Goal: Information Seeking & Learning: Learn about a topic

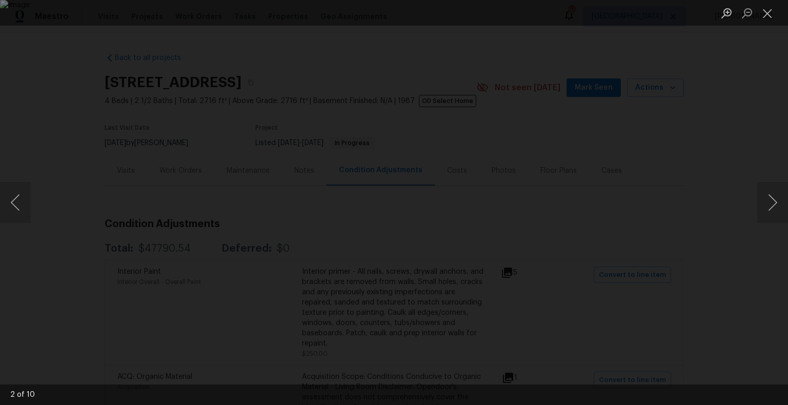
scroll to position [563, 0]
click at [767, 12] on button "Close lightbox" at bounding box center [768, 13] width 21 height 18
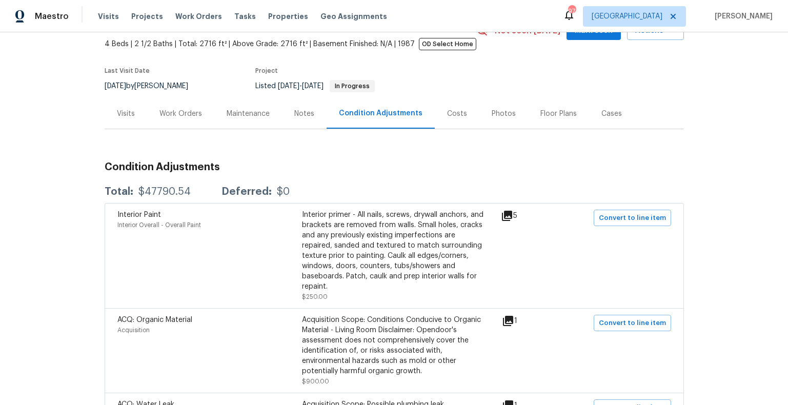
scroll to position [0, 0]
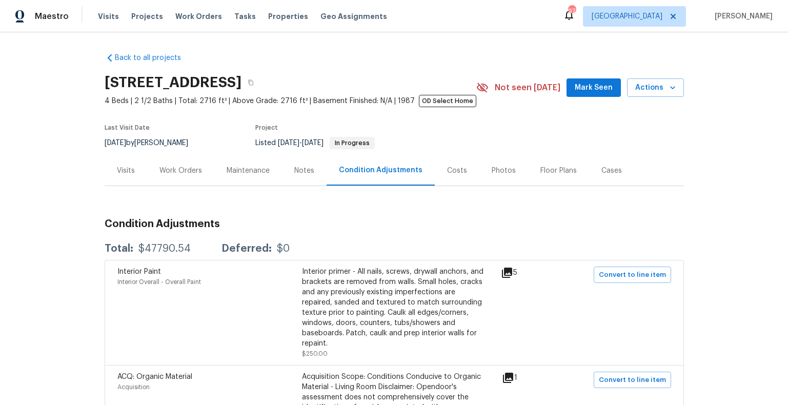
click at [187, 176] on div "Work Orders" at bounding box center [181, 171] width 43 height 10
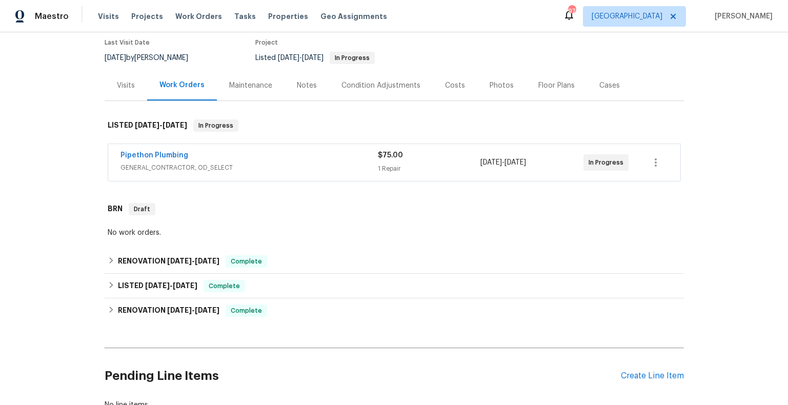
scroll to position [88, 0]
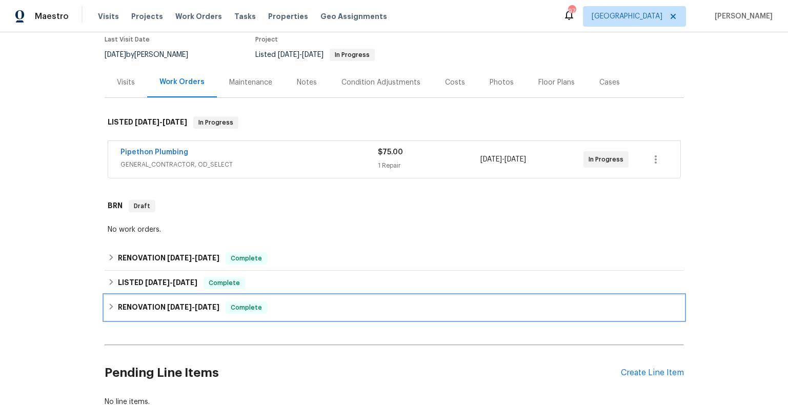
click at [120, 314] on h6 "RENOVATION 11/27/24 - 4/10/25" at bounding box center [169, 308] width 102 height 12
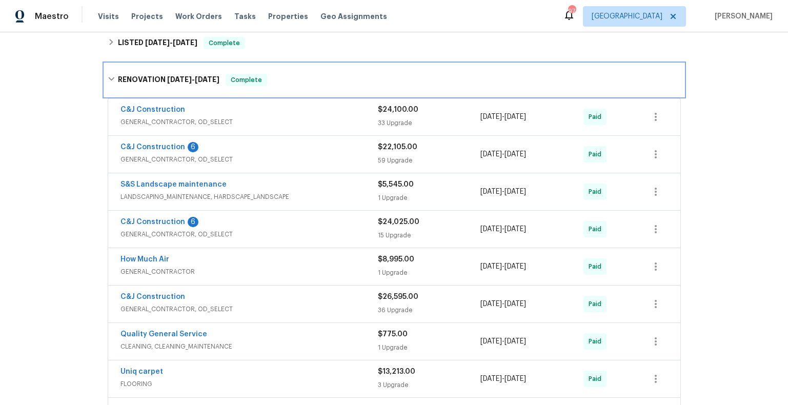
scroll to position [0, 0]
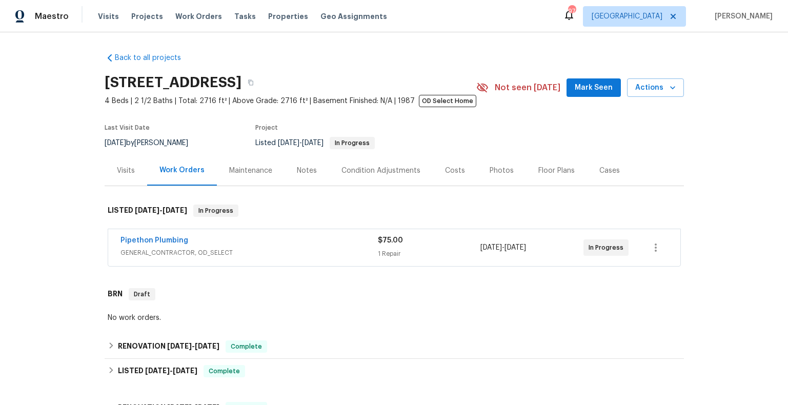
click at [542, 176] on div "Floor Plans" at bounding box center [557, 171] width 36 height 10
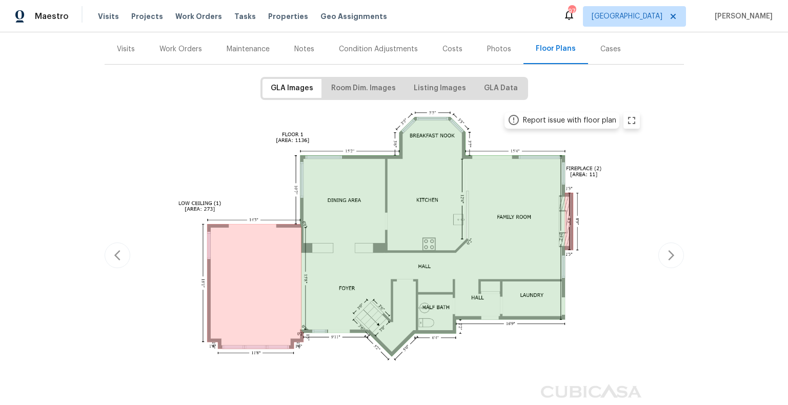
scroll to position [144, 0]
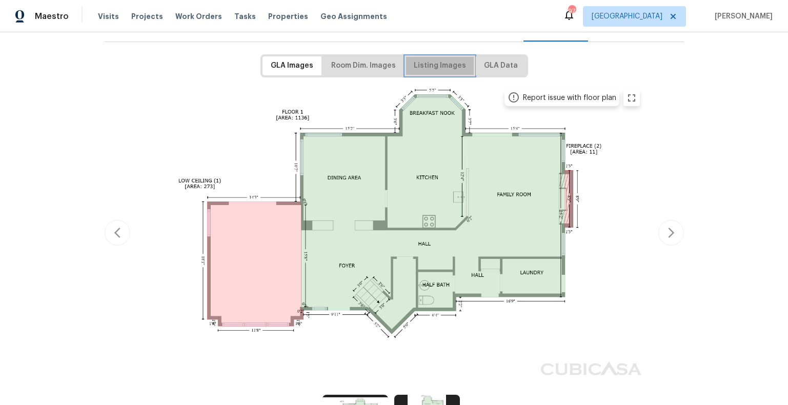
click at [456, 72] on span "Listing Images" at bounding box center [440, 66] width 52 height 13
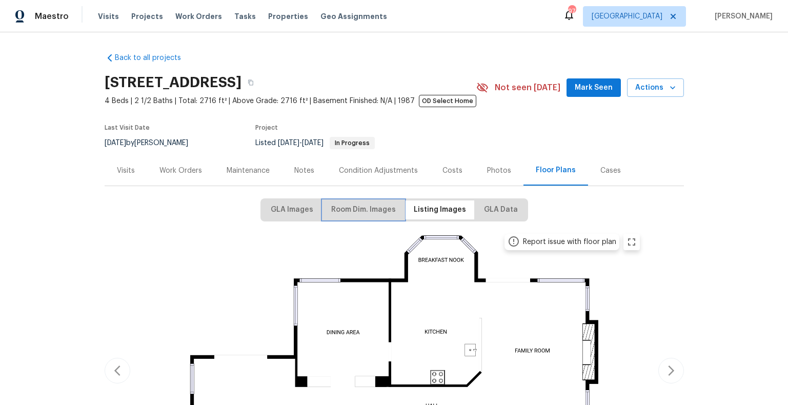
click at [378, 216] on span "Room Dim. Images" at bounding box center [363, 210] width 65 height 13
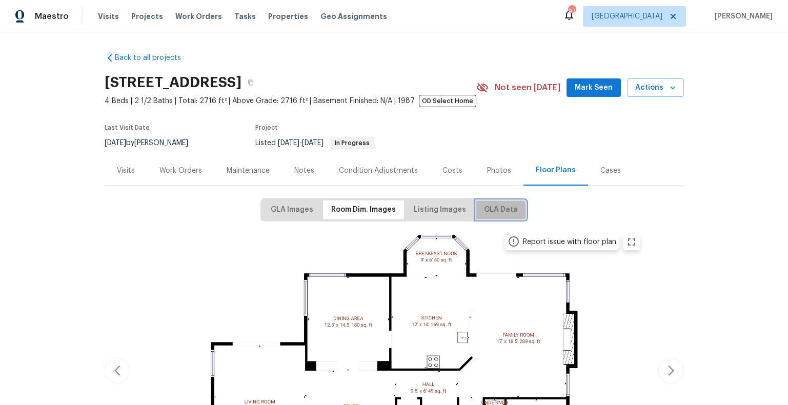
click at [492, 216] on span "GLA Data" at bounding box center [501, 210] width 34 height 13
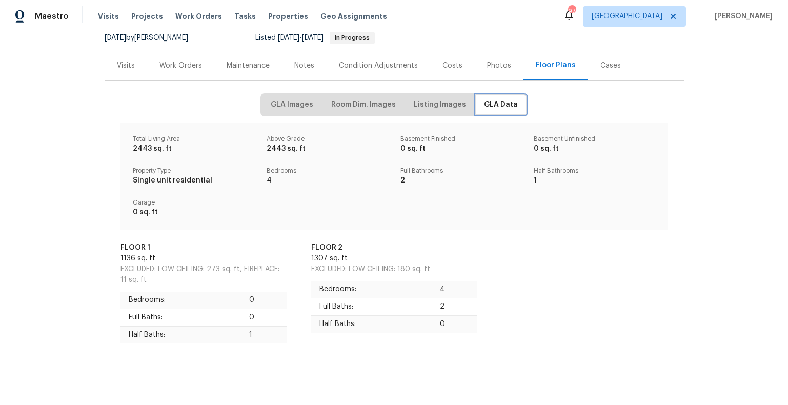
scroll to position [112, 0]
click at [301, 102] on span "GLA Images" at bounding box center [292, 104] width 43 height 13
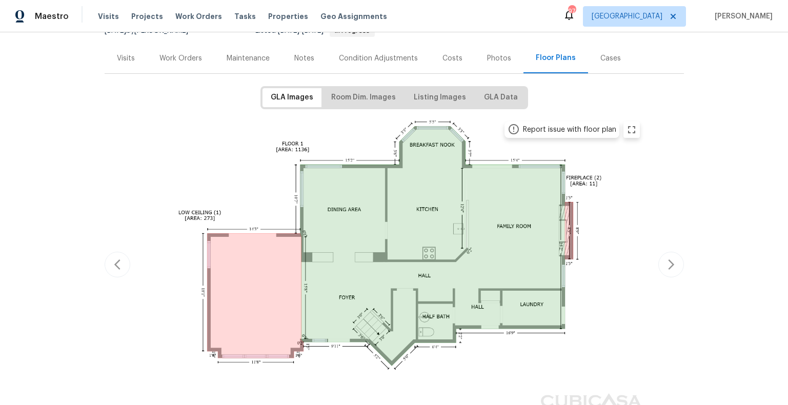
click at [189, 64] on div "Work Orders" at bounding box center [181, 58] width 43 height 10
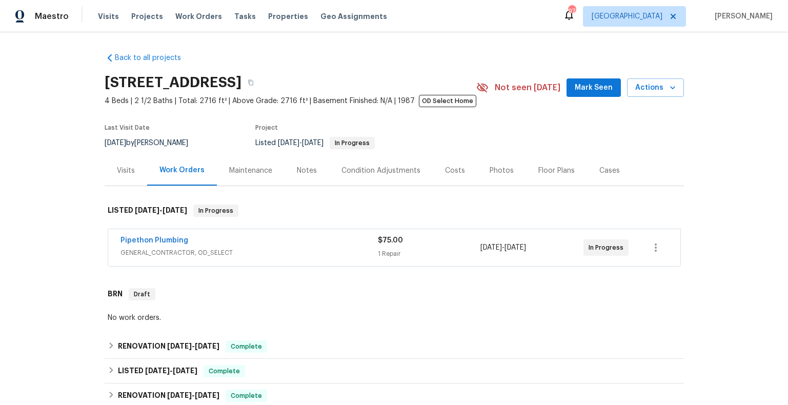
click at [505, 176] on div "Photos" at bounding box center [502, 171] width 24 height 10
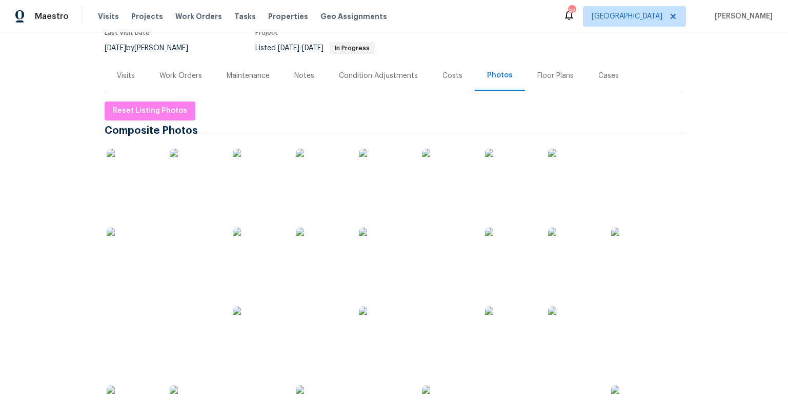
scroll to position [67, 0]
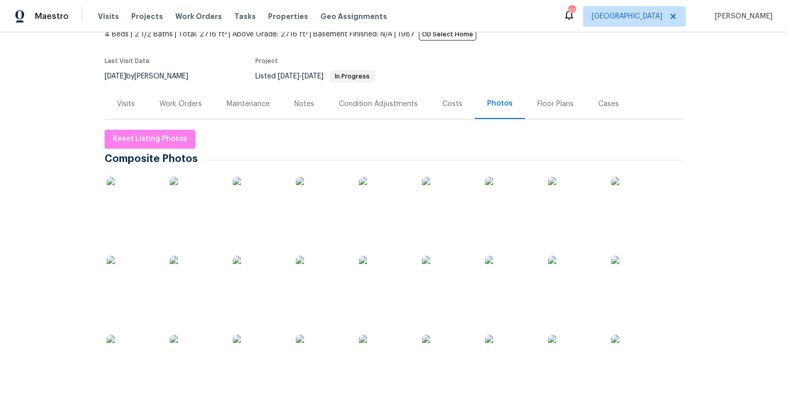
click at [135, 223] on img at bounding box center [132, 202] width 51 height 51
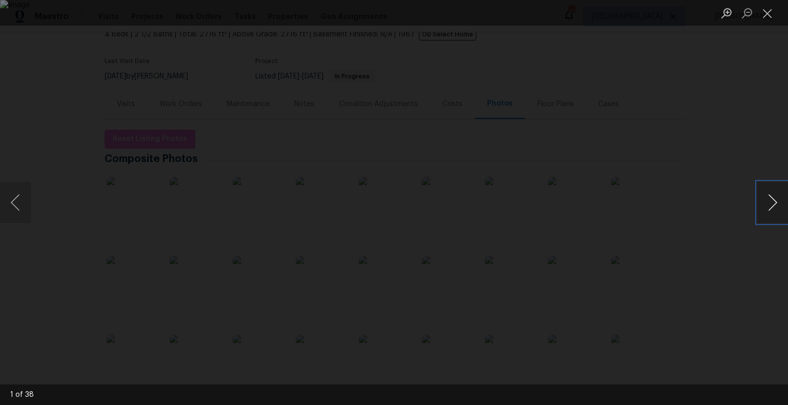
click at [773, 206] on button "Next image" at bounding box center [773, 202] width 31 height 41
click at [771, 206] on button "Next image" at bounding box center [773, 202] width 31 height 41
click at [771, 15] on button "Close lightbox" at bounding box center [768, 13] width 21 height 18
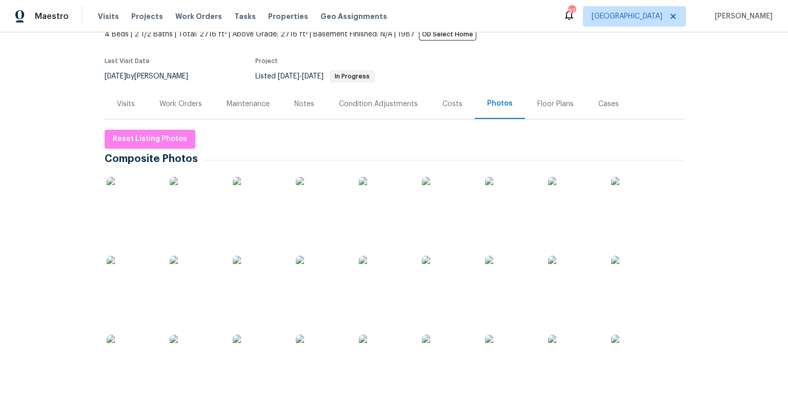
click at [256, 292] on img at bounding box center [258, 281] width 51 height 51
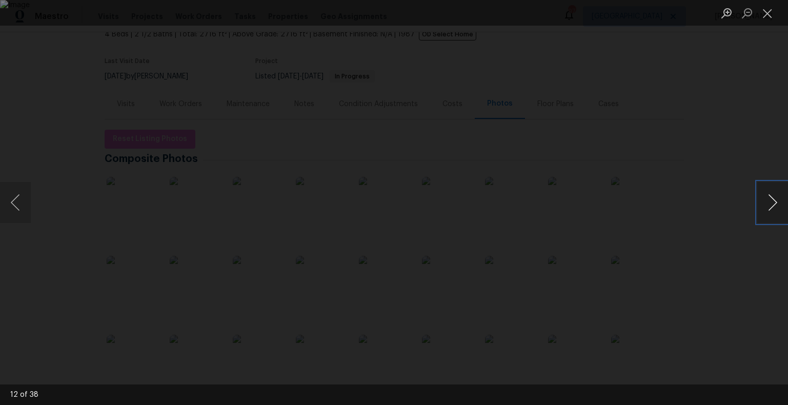
click at [778, 199] on button "Next image" at bounding box center [773, 202] width 31 height 41
click at [775, 200] on button "Next image" at bounding box center [773, 202] width 31 height 41
click at [768, 15] on button "Close lightbox" at bounding box center [768, 13] width 21 height 18
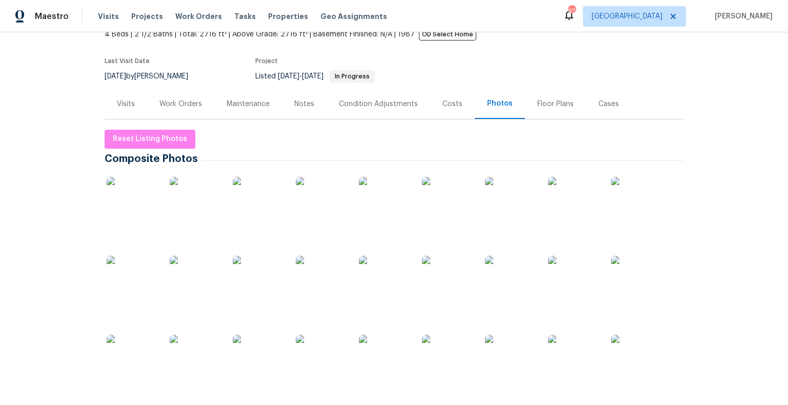
click at [121, 205] on img at bounding box center [132, 202] width 51 height 51
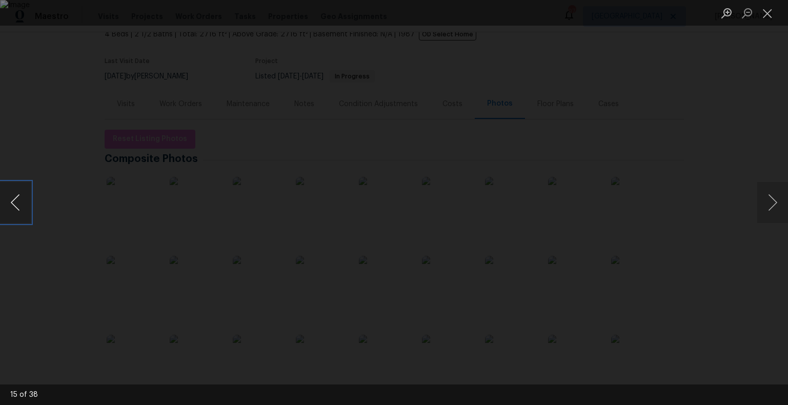
click at [18, 205] on button "Previous image" at bounding box center [15, 202] width 31 height 41
click at [18, 204] on button "Previous image" at bounding box center [15, 202] width 31 height 41
click at [776, 205] on button "Next image" at bounding box center [773, 202] width 31 height 41
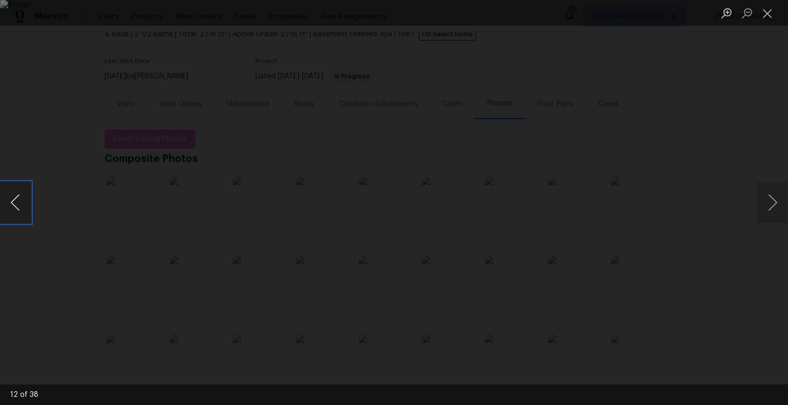
click at [16, 209] on button "Previous image" at bounding box center [15, 202] width 31 height 41
click at [768, 12] on button "Close lightbox" at bounding box center [768, 13] width 21 height 18
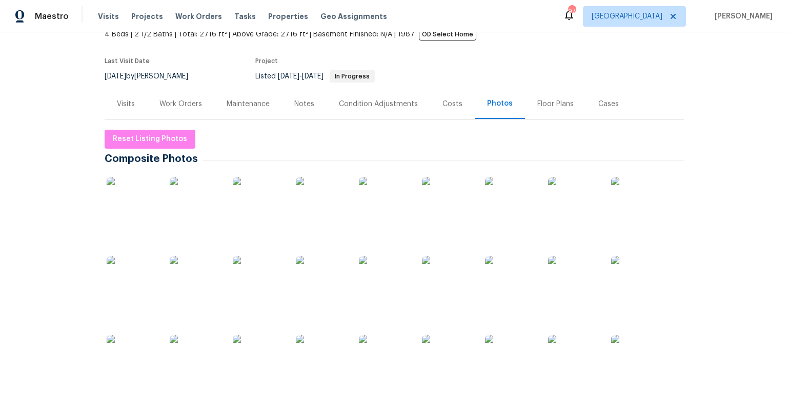
click at [465, 205] on img at bounding box center [447, 202] width 51 height 51
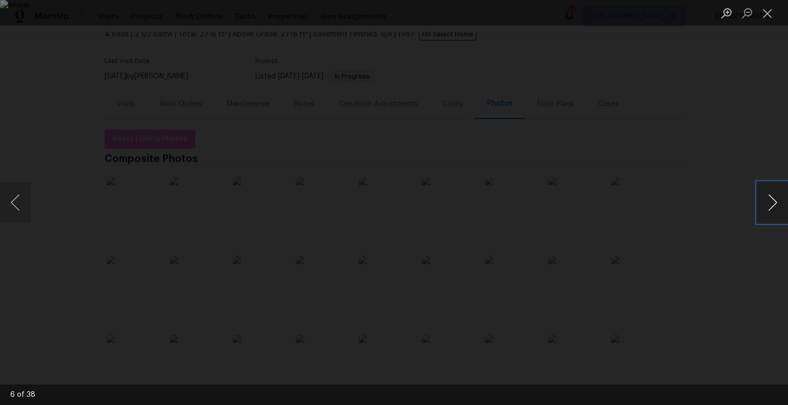
click at [773, 205] on button "Next image" at bounding box center [773, 202] width 31 height 41
click at [774, 204] on button "Next image" at bounding box center [773, 202] width 31 height 41
click at [11, 203] on button "Previous image" at bounding box center [15, 202] width 31 height 41
click at [13, 205] on button "Previous image" at bounding box center [15, 202] width 31 height 41
click at [668, 142] on div "Lightbox" at bounding box center [394, 202] width 788 height 405
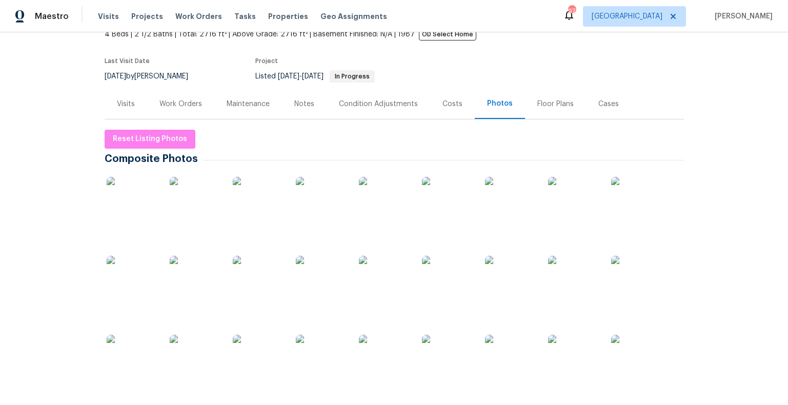
click at [627, 290] on img at bounding box center [636, 281] width 51 height 51
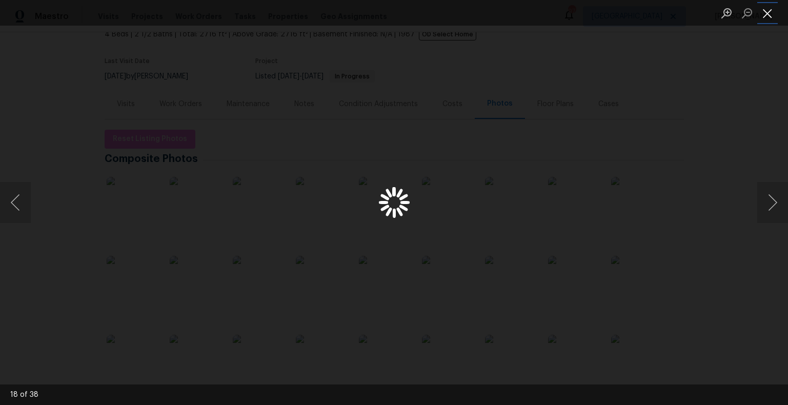
click at [766, 14] on button "Close lightbox" at bounding box center [768, 13] width 21 height 18
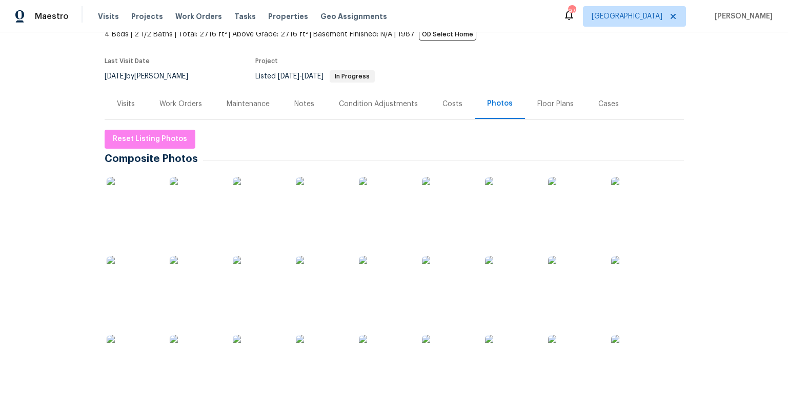
click at [443, 213] on img at bounding box center [447, 202] width 51 height 51
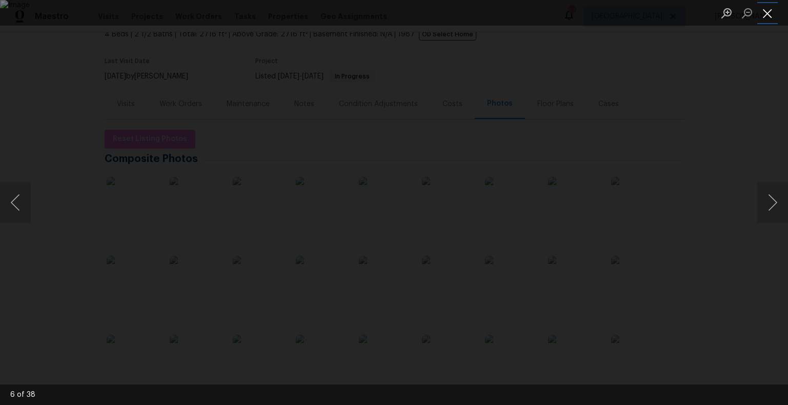
click at [768, 16] on button "Close lightbox" at bounding box center [768, 13] width 21 height 18
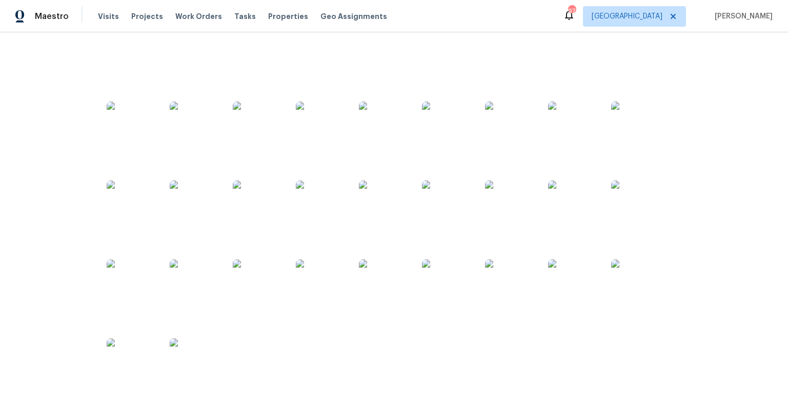
scroll to position [242, 0]
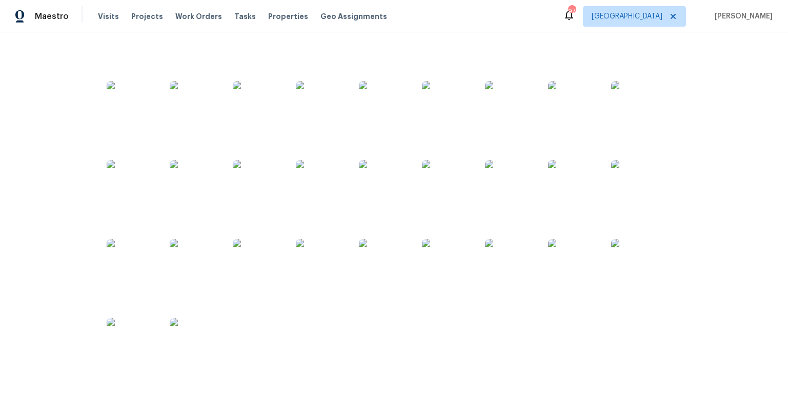
click at [316, 267] on img at bounding box center [321, 264] width 51 height 51
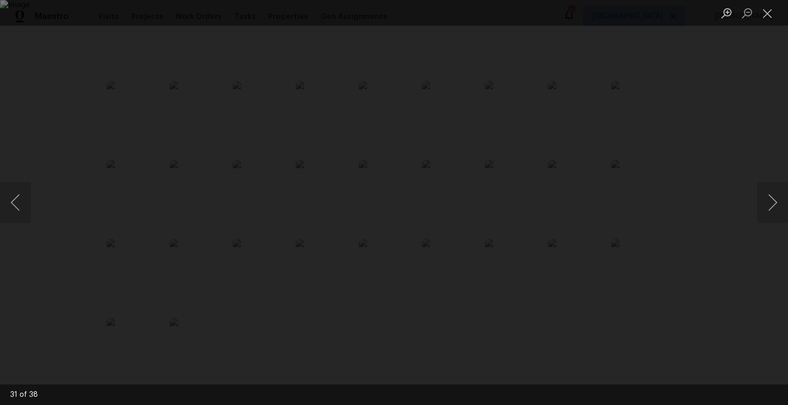
click at [88, 70] on div "This image failed to load" at bounding box center [394, 202] width 788 height 405
click at [771, 14] on button "Close lightbox" at bounding box center [768, 13] width 21 height 18
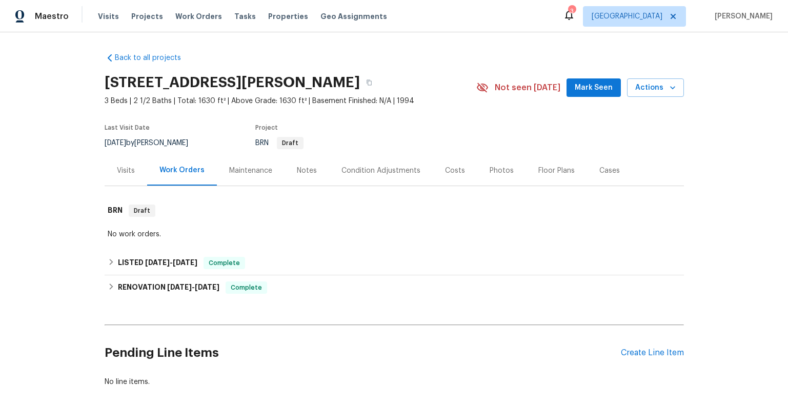
click at [313, 169] on div "Notes" at bounding box center [307, 171] width 20 height 10
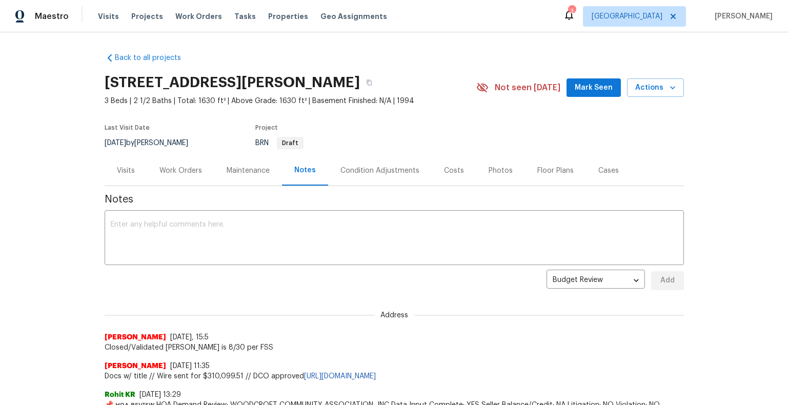
click at [132, 174] on div "Visits" at bounding box center [126, 171] width 18 height 10
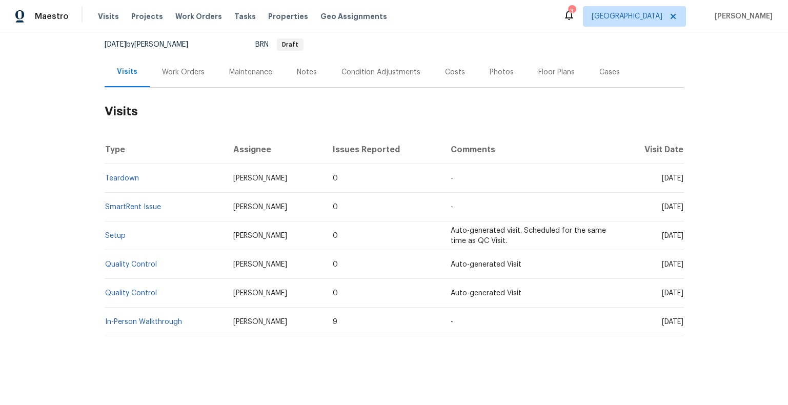
scroll to position [100, 0]
click at [192, 72] on div "Work Orders" at bounding box center [183, 71] width 43 height 10
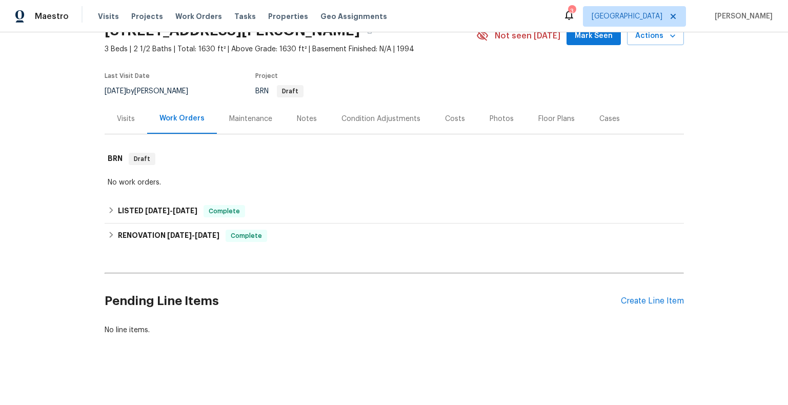
scroll to position [52, 0]
click at [127, 235] on h6 "RENOVATION [DATE] - [DATE]" at bounding box center [169, 236] width 102 height 12
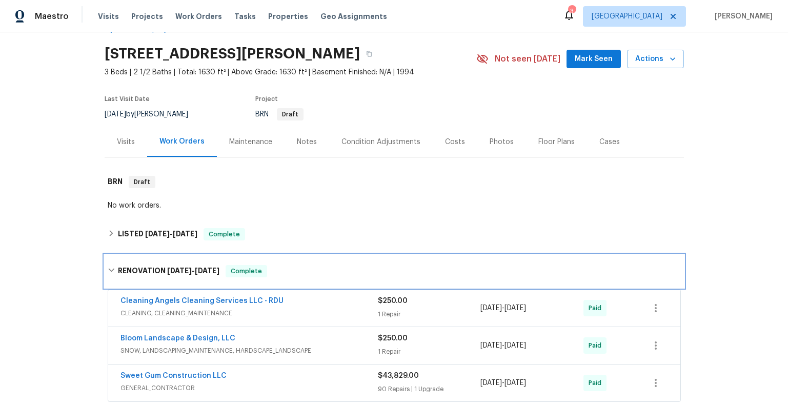
scroll to position [24, 0]
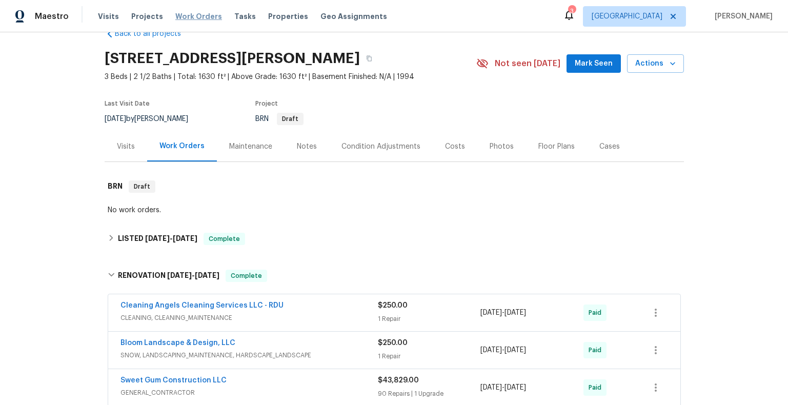
click at [193, 18] on span "Work Orders" at bounding box center [198, 16] width 47 height 10
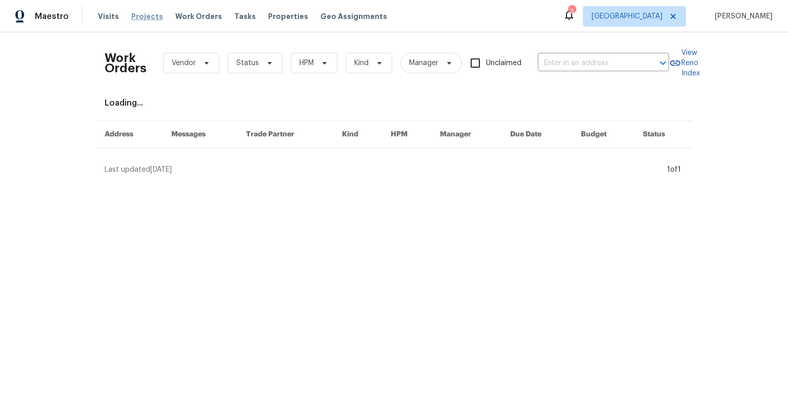
click at [144, 16] on span "Projects" at bounding box center [147, 16] width 32 height 10
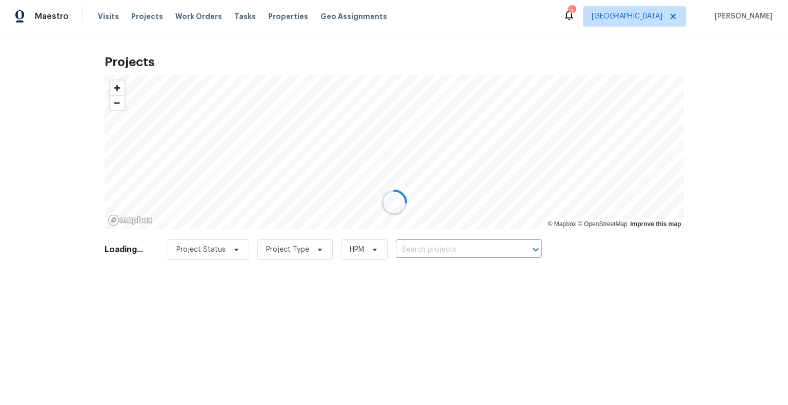
click at [647, 20] on div at bounding box center [394, 202] width 788 height 405
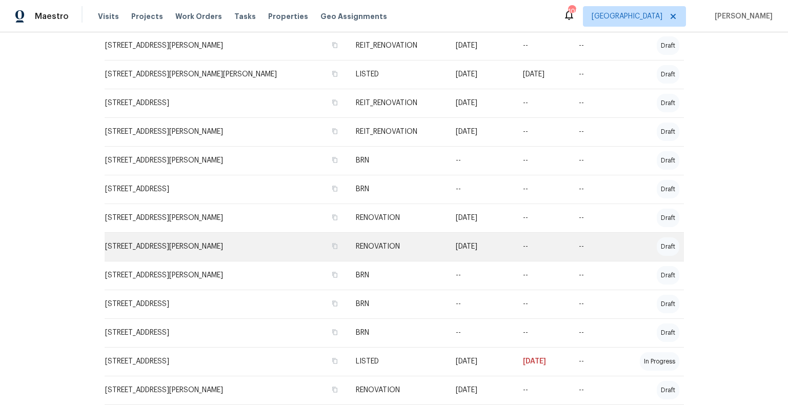
scroll to position [278, 0]
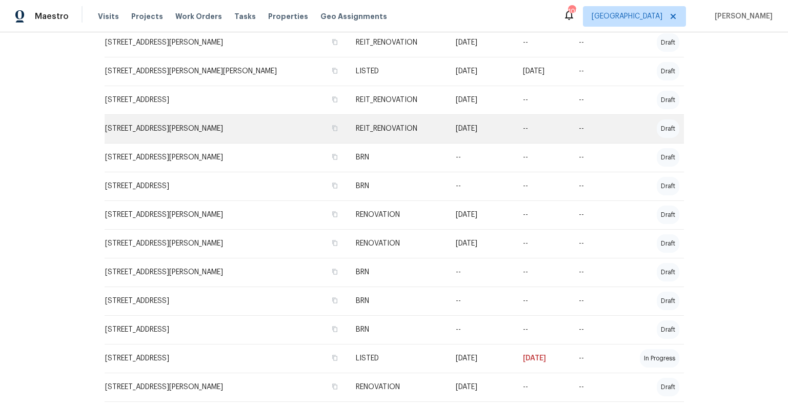
click at [192, 130] on td "2304 Wesley Chapel Rd, Decatur, GA 30035" at bounding box center [227, 128] width 244 height 29
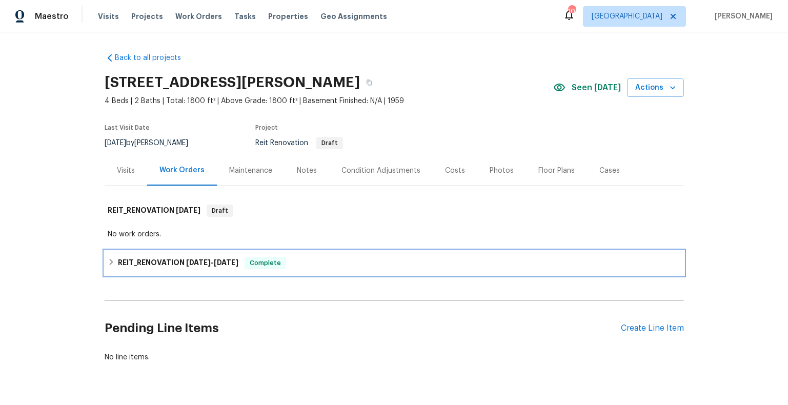
click at [142, 265] on h6 "REIT_RENOVATION 7/25/25 - 8/8/25" at bounding box center [178, 263] width 121 height 12
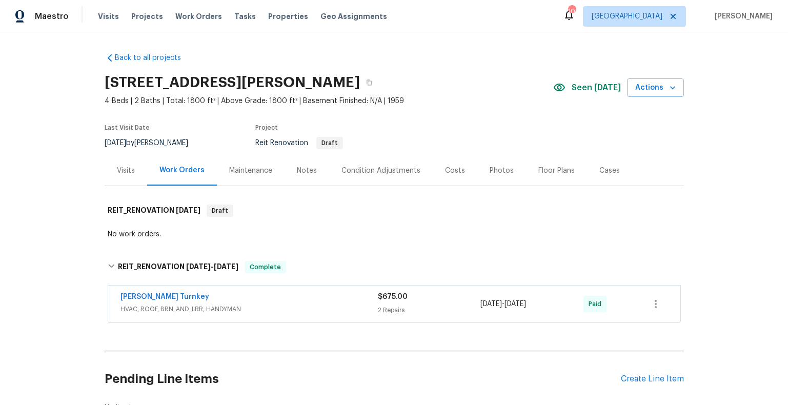
click at [301, 171] on div "Notes" at bounding box center [307, 171] width 20 height 10
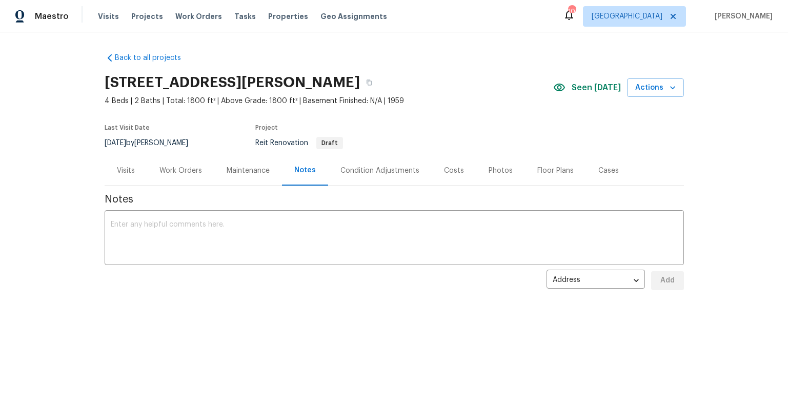
click at [129, 172] on div "Visits" at bounding box center [126, 171] width 18 height 10
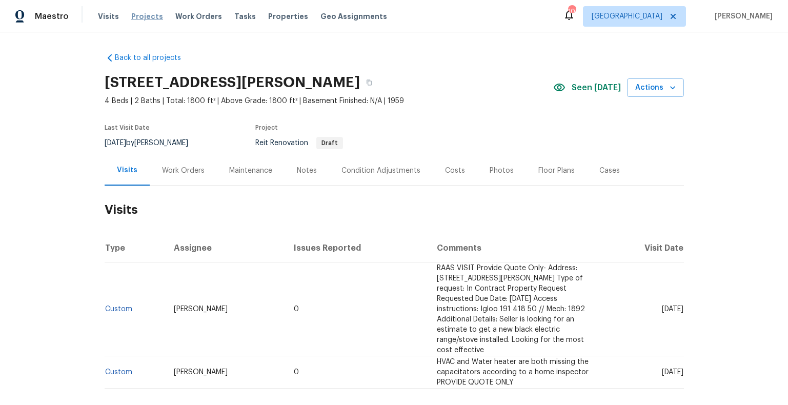
click at [135, 16] on span "Projects" at bounding box center [147, 16] width 32 height 10
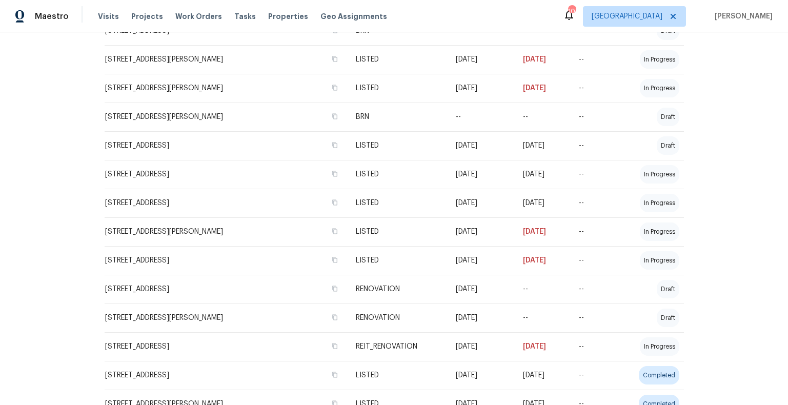
scroll to position [988, 0]
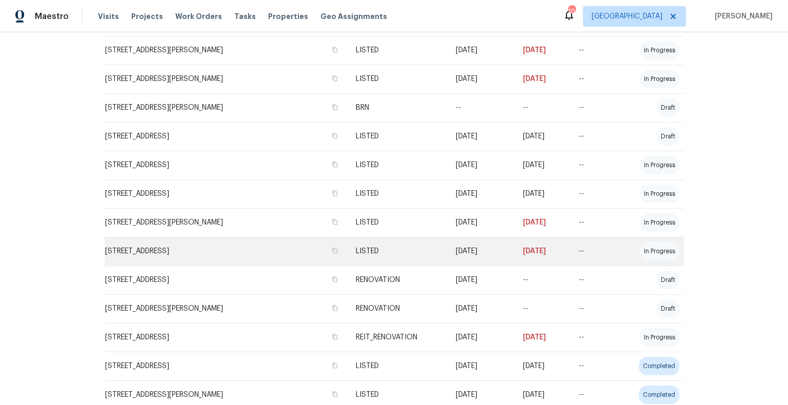
click at [204, 251] on td "7302 Par Four Way, Lithonia, GA 30038" at bounding box center [227, 251] width 244 height 29
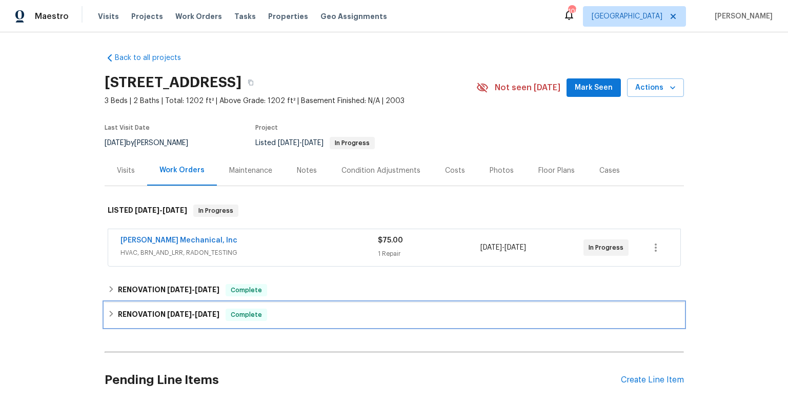
click at [156, 313] on h6 "RENOVATION 2/3/25 - 2/14/25" at bounding box center [169, 315] width 102 height 12
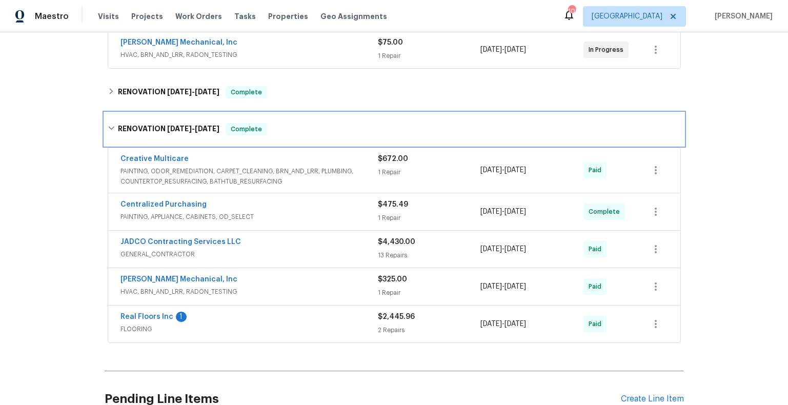
scroll to position [203, 0]
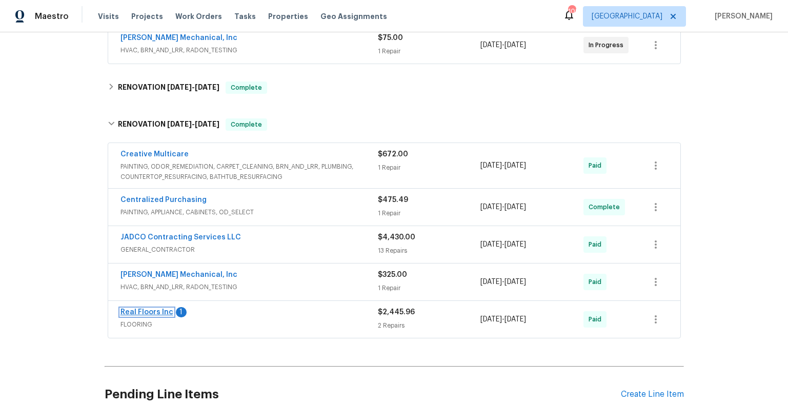
click at [142, 312] on link "Real Floors Inc" at bounding box center [147, 312] width 53 height 7
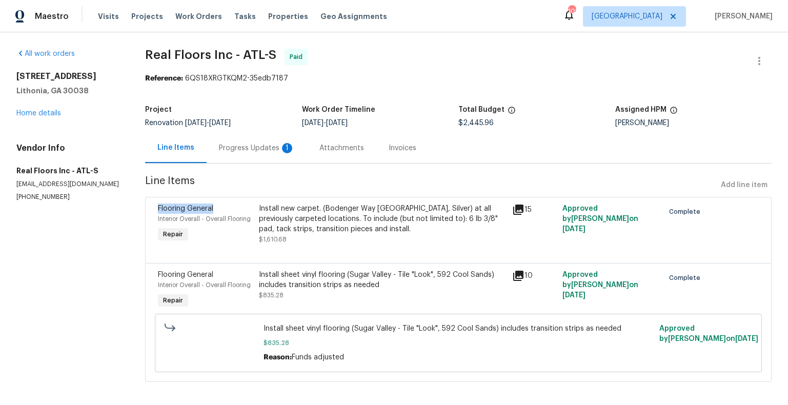
drag, startPoint x: 226, startPoint y: 209, endPoint x: 162, endPoint y: 210, distance: 63.6
click at [162, 210] on div "Flooring General" at bounding box center [205, 209] width 95 height 10
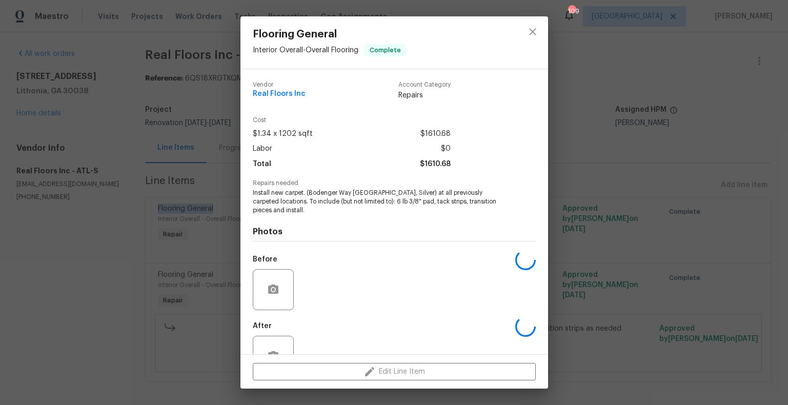
copy span "Flooring General"
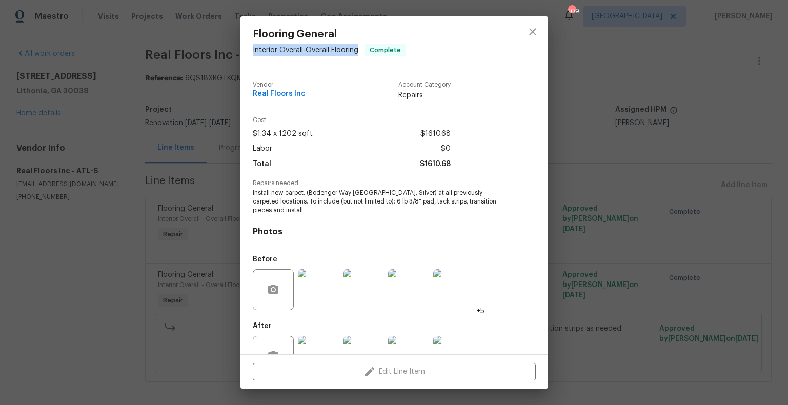
drag, startPoint x: 362, startPoint y: 50, endPoint x: 252, endPoint y: 50, distance: 109.8
click at [253, 50] on span "Interior Overall - Overall Flooring" at bounding box center [306, 50] width 106 height 7
copy span "Interior Overall - Overall Flooring"
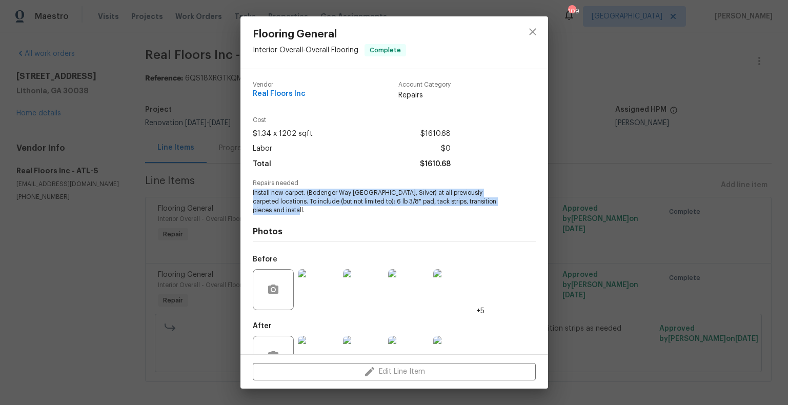
drag, startPoint x: 284, startPoint y: 211, endPoint x: 250, endPoint y: 195, distance: 37.6
click at [250, 195] on div "Vendor Real Floors Inc Account Category Repairs Cost $1.34 x 1202 sqft $1610.68…" at bounding box center [395, 211] width 308 height 285
copy span "Install new carpet. (Bodenger Way 945 Winter Ash, Silver) at all previously car…"
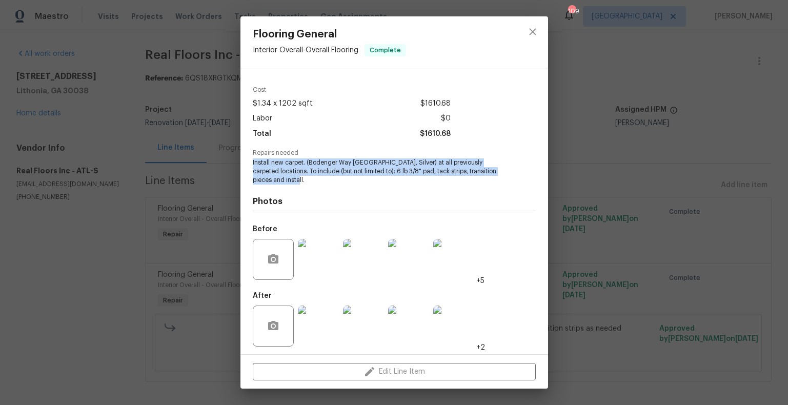
scroll to position [33, 0]
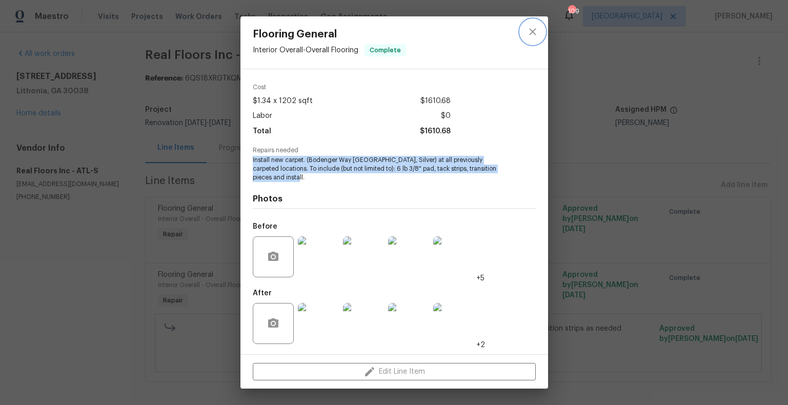
click at [534, 33] on icon "close" at bounding box center [532, 31] width 7 height 7
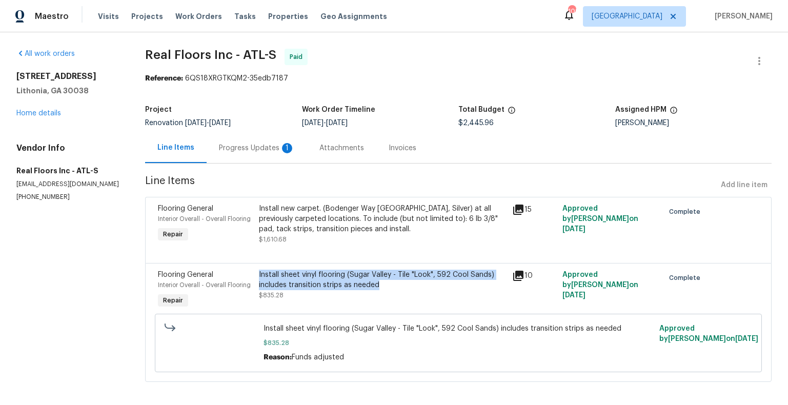
drag, startPoint x: 386, startPoint y: 288, endPoint x: 262, endPoint y: 277, distance: 125.2
click at [262, 277] on div "Install sheet vinyl flooring (Sugar Valley - Tile "Look", 592 Cool Sands) inclu…" at bounding box center [382, 280] width 247 height 21
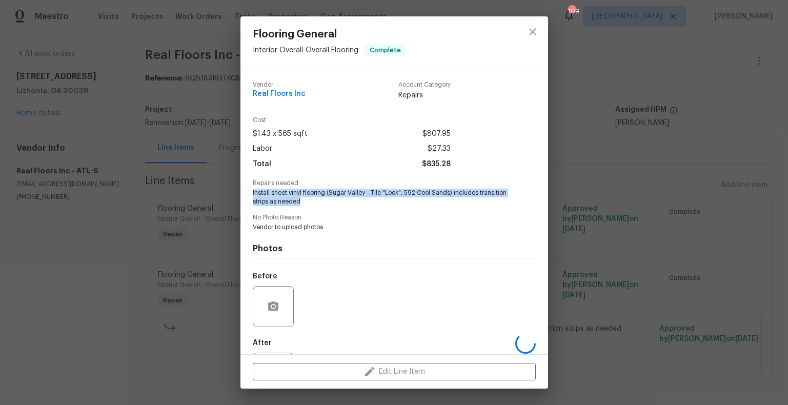
drag, startPoint x: 308, startPoint y: 208, endPoint x: 248, endPoint y: 190, distance: 63.0
click at [248, 190] on div "Vendor Real Floors Inc Account Category Repairs Cost $1.43 x 565 sqft $807.95 L…" at bounding box center [395, 211] width 308 height 285
copy span "Install sheet vinyl flooring (Sugar Valley - Tile "Look", 592 Cool Sands) inclu…"
click at [532, 31] on icon "close" at bounding box center [532, 31] width 7 height 7
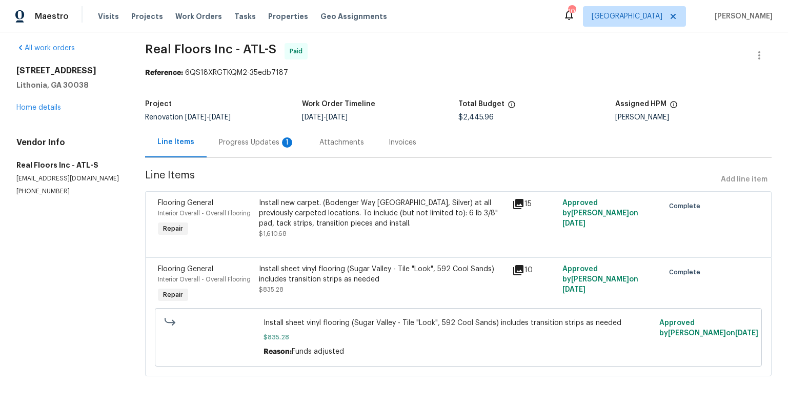
scroll to position [8, 0]
click at [272, 142] on div "Progress Updates 1" at bounding box center [257, 142] width 76 height 10
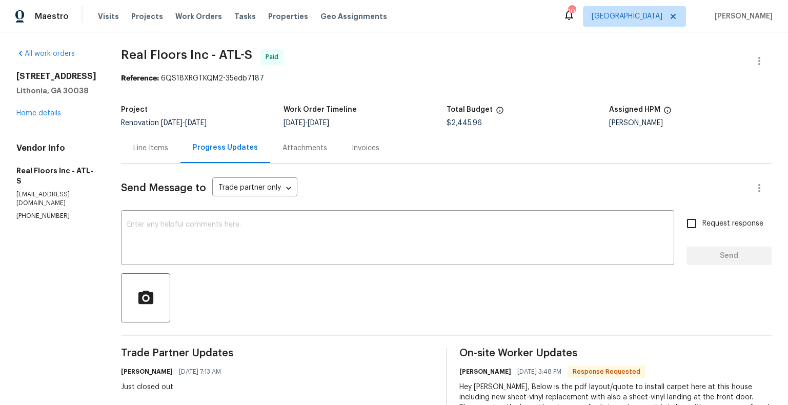
click at [360, 149] on div "Invoices" at bounding box center [366, 148] width 28 height 10
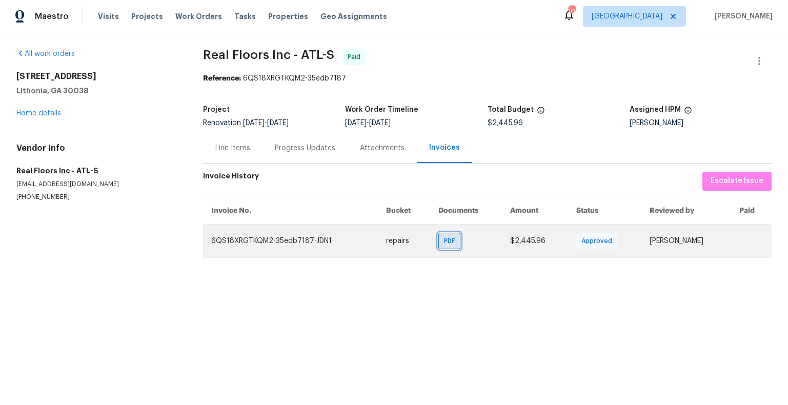
click at [457, 243] on span "PDF" at bounding box center [451, 241] width 15 height 10
